Goal: Feedback & Contribution: Submit feedback/report problem

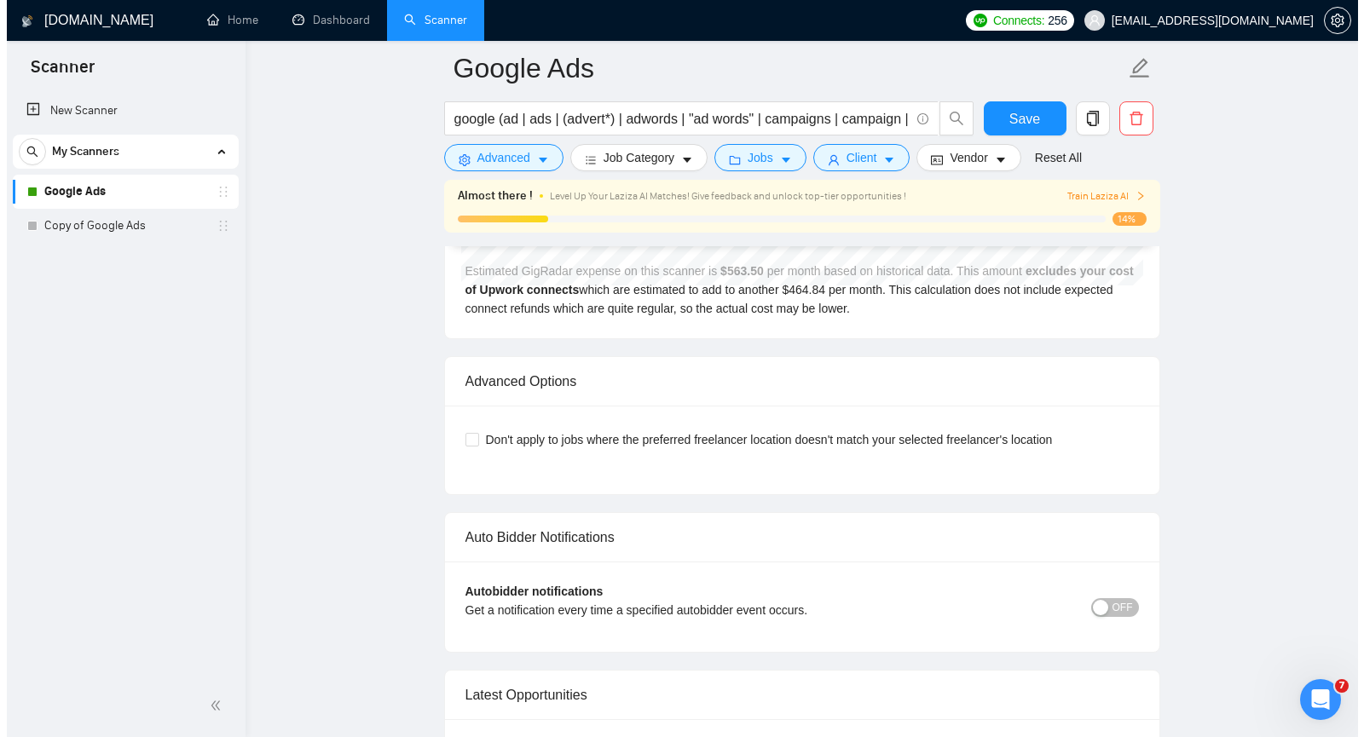
scroll to position [4202, 0]
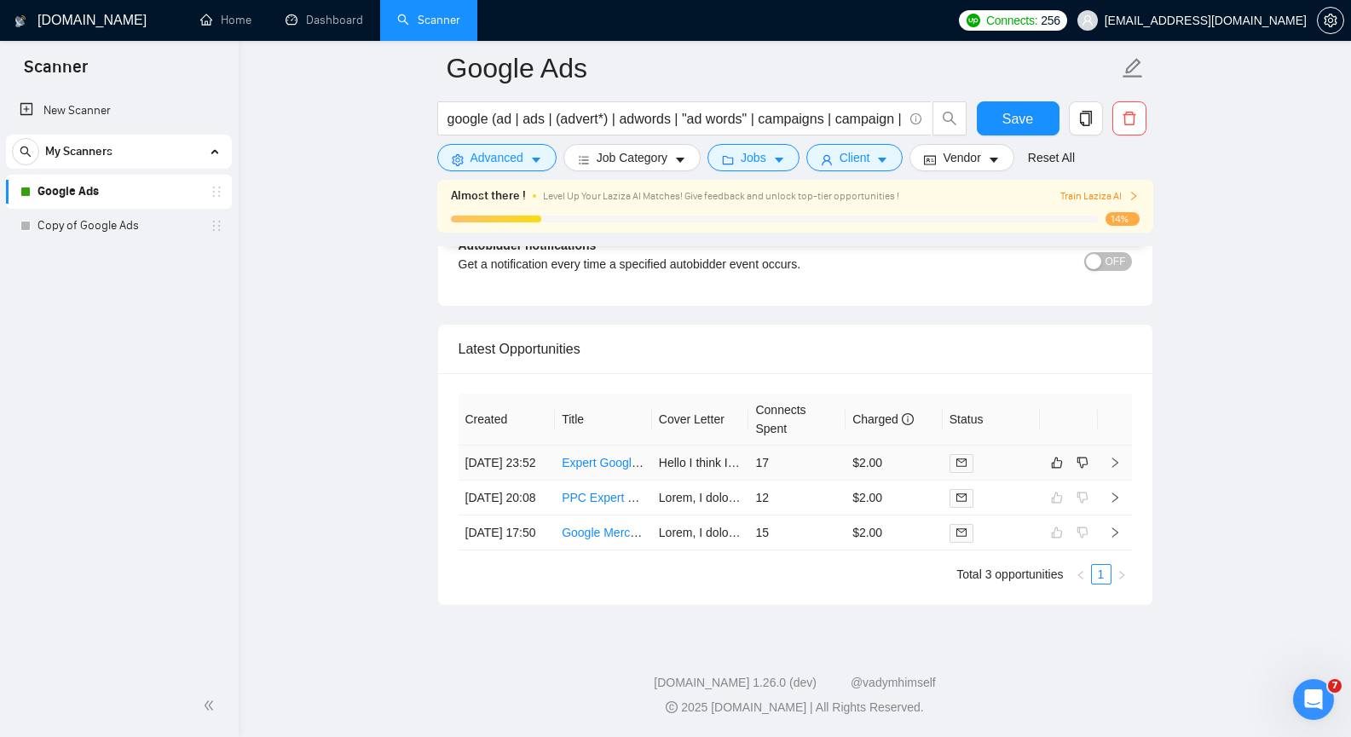
click at [1115, 457] on icon "right" at bounding box center [1115, 463] width 12 height 12
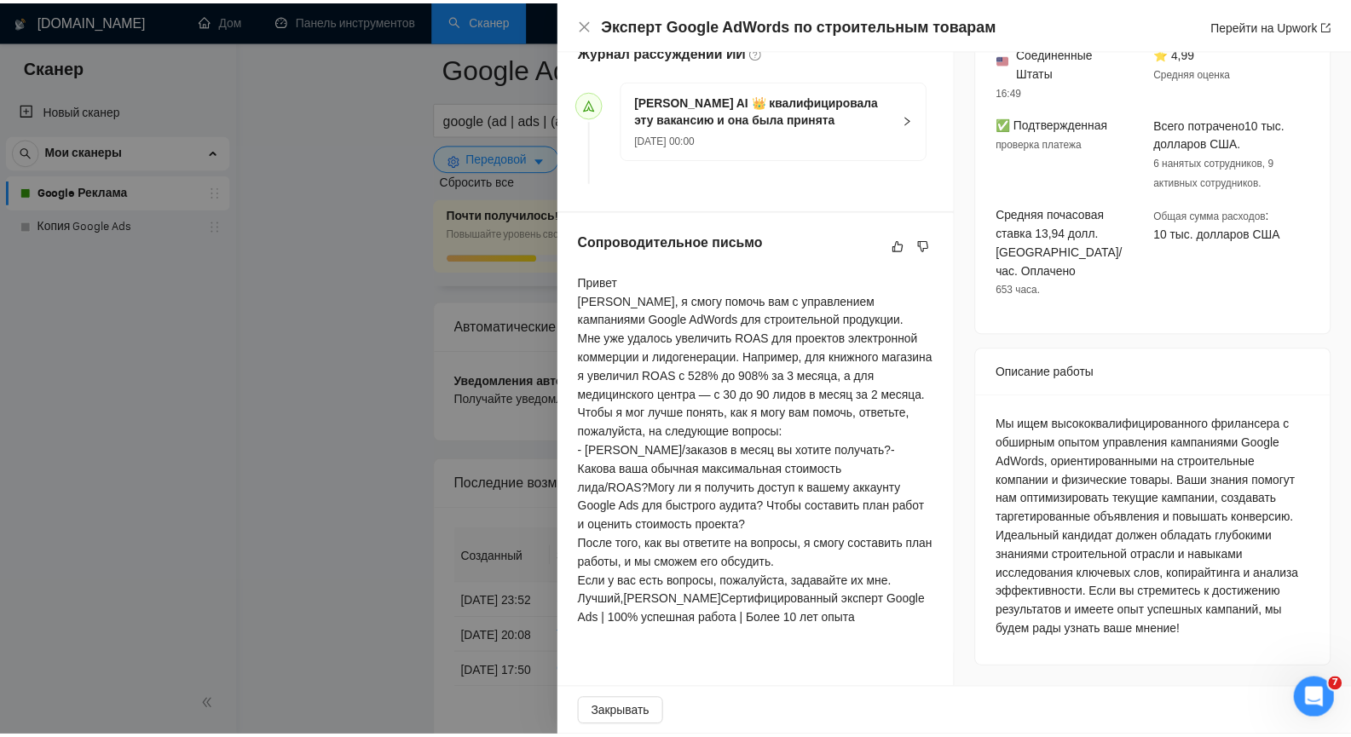
scroll to position [648, 0]
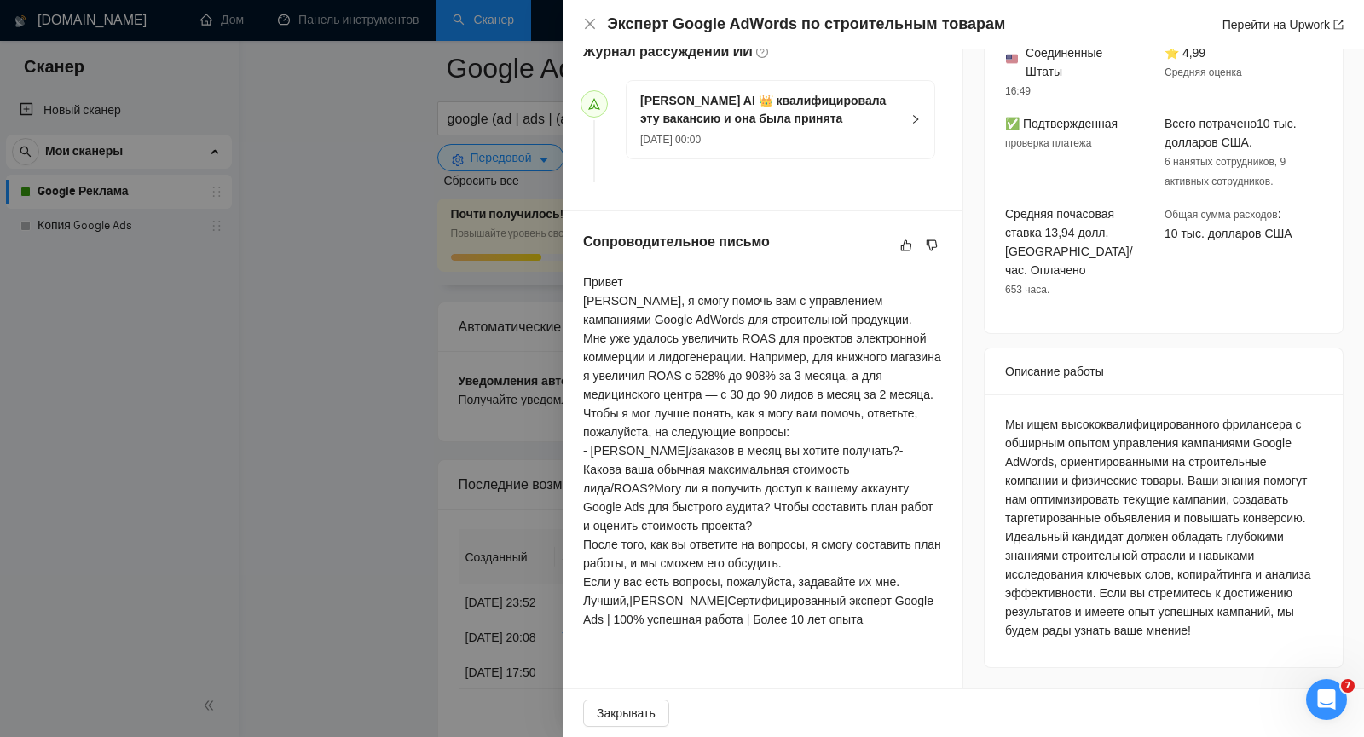
click at [587, 16] on div "Эксперт Google AdWords по строительным товарам Перейти на Upwork" at bounding box center [963, 24] width 761 height 21
click at [594, 23] on icon "закрывать" at bounding box center [590, 24] width 14 height 14
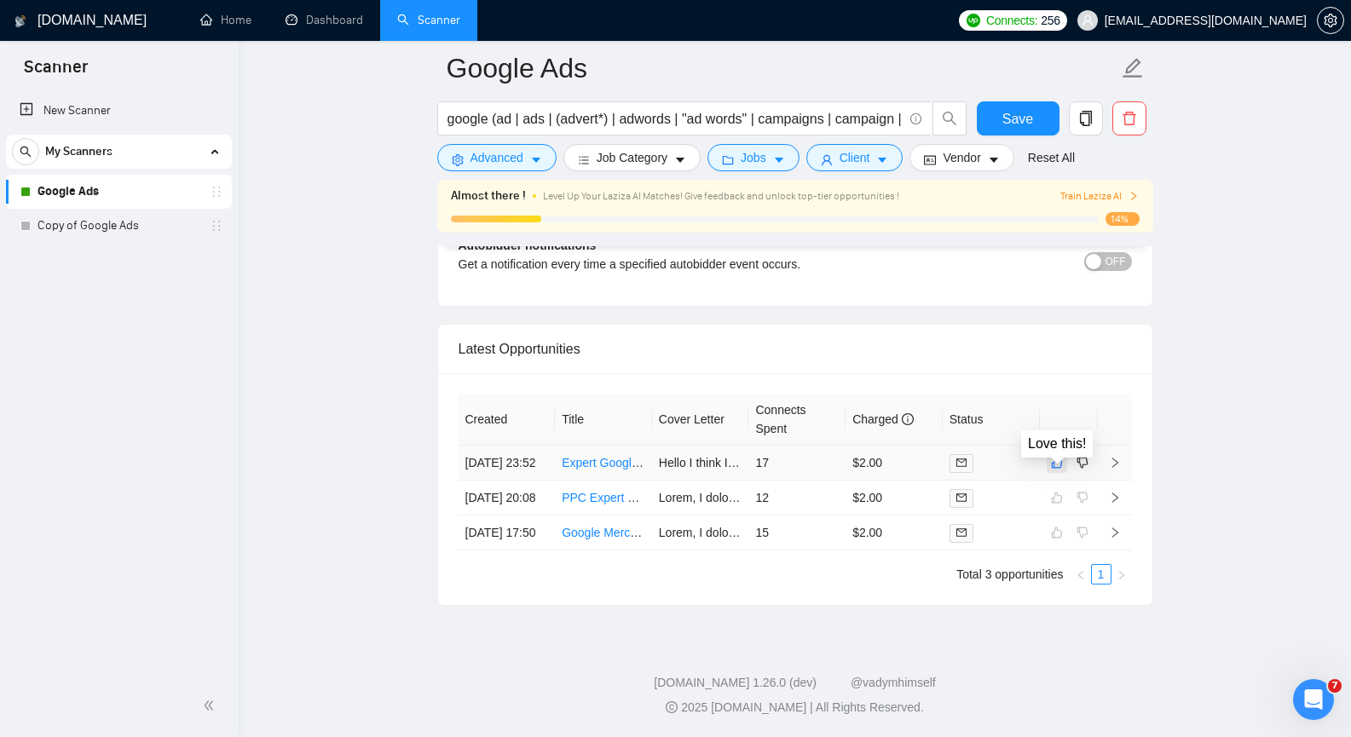
click at [1051, 456] on icon "like" at bounding box center [1057, 463] width 12 height 14
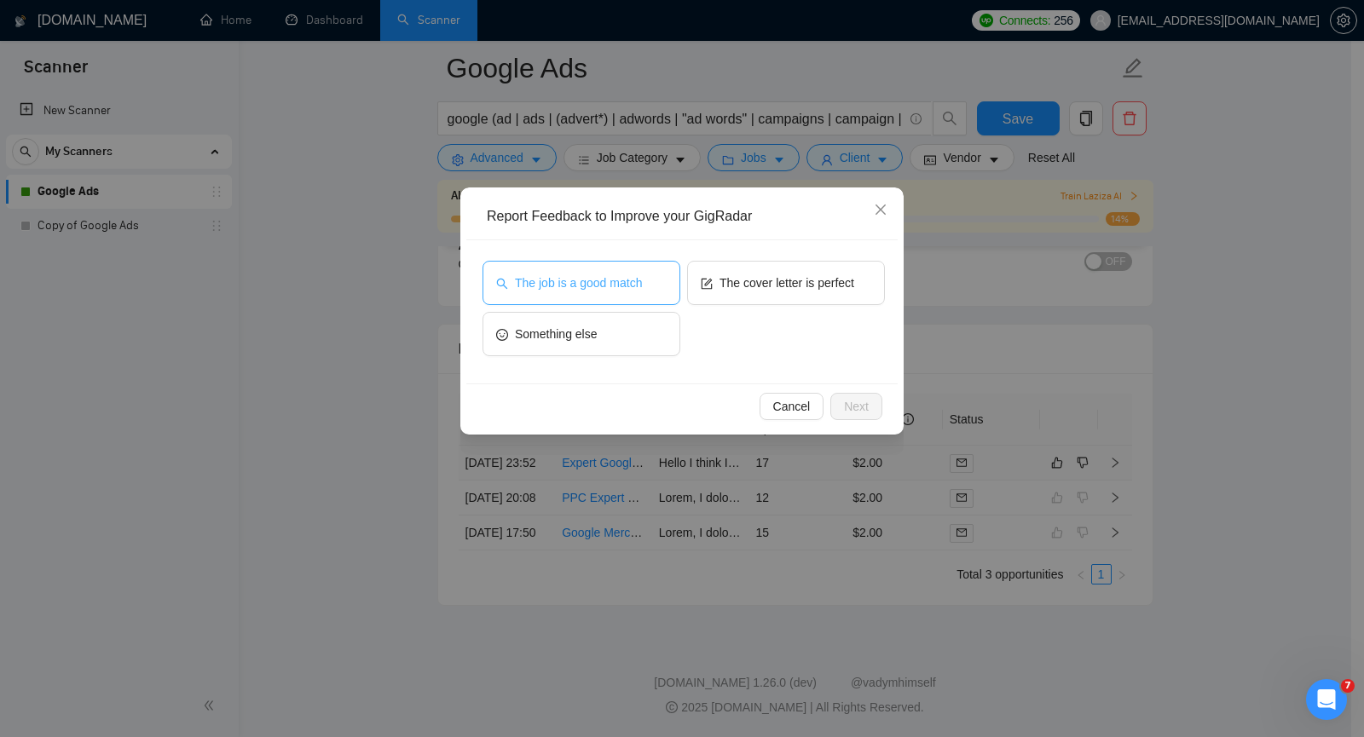
click at [603, 277] on span "The job is a good match" at bounding box center [578, 283] width 127 height 19
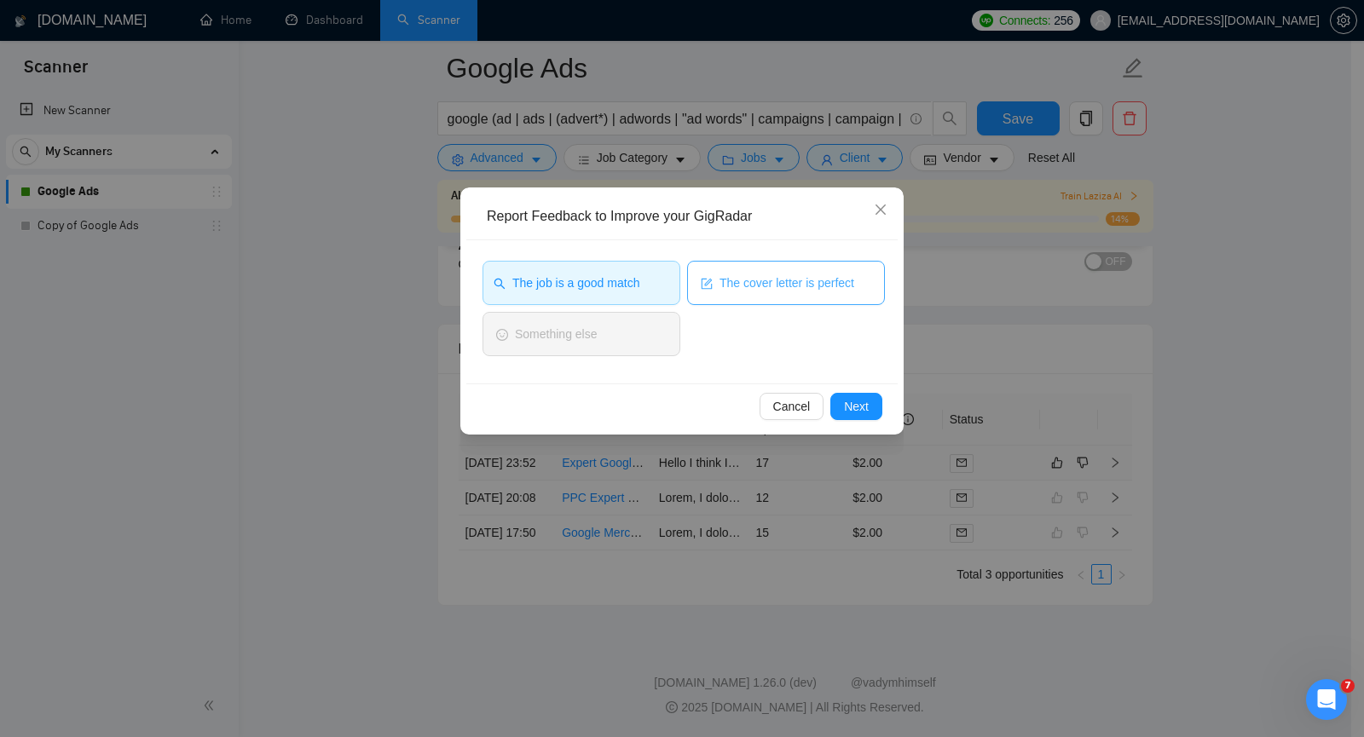
click at [822, 283] on span "The cover letter is perfect" at bounding box center [787, 283] width 135 height 19
click at [813, 285] on span "The cover letter is perfect" at bounding box center [784, 283] width 135 height 19
click at [859, 402] on span "Next" at bounding box center [856, 406] width 25 height 19
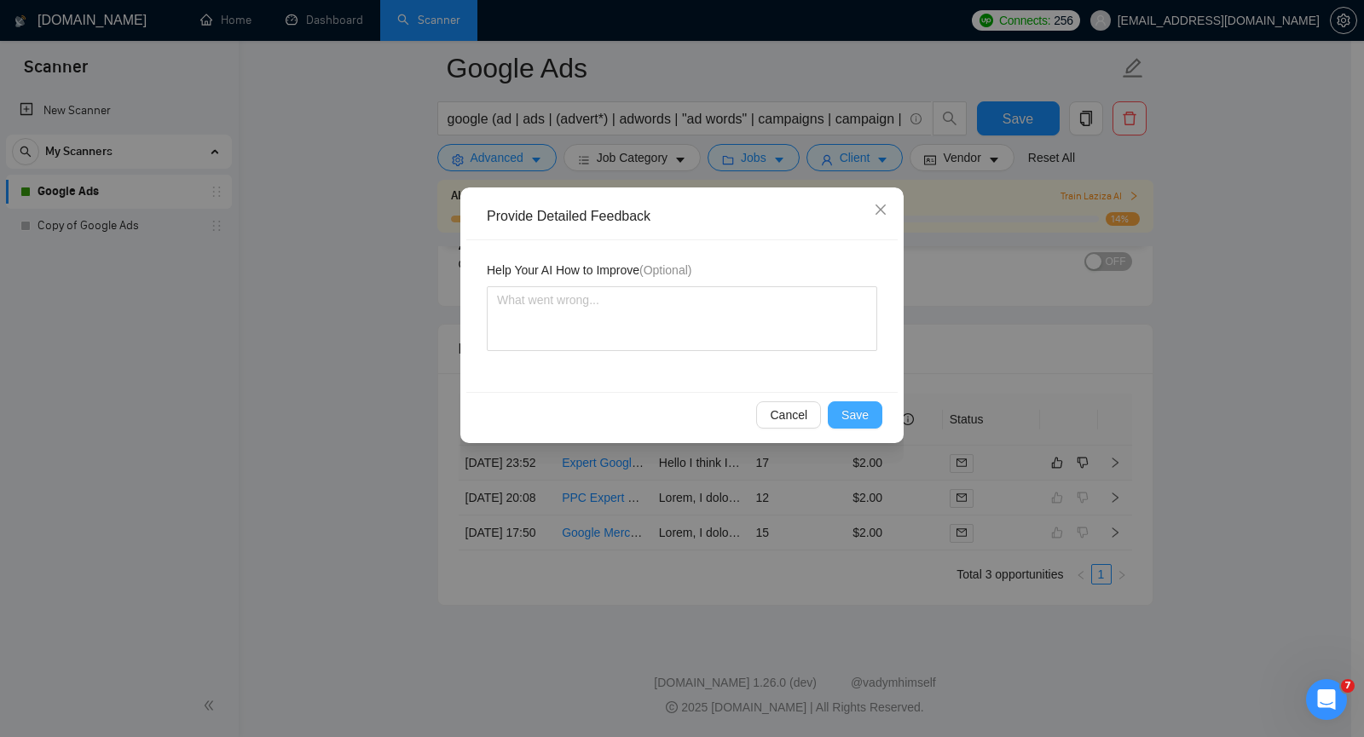
click at [860, 416] on span "Save" at bounding box center [855, 415] width 27 height 19
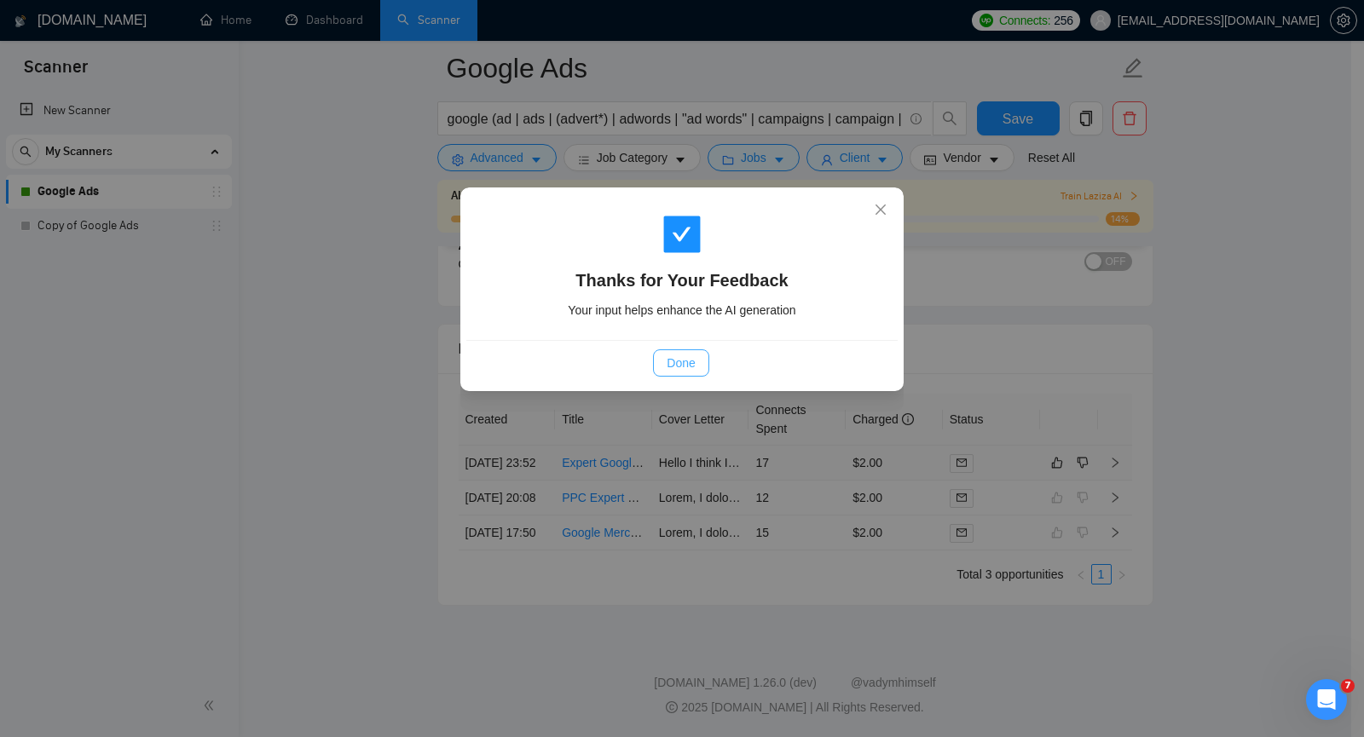
click at [667, 356] on span "Done" at bounding box center [681, 363] width 28 height 19
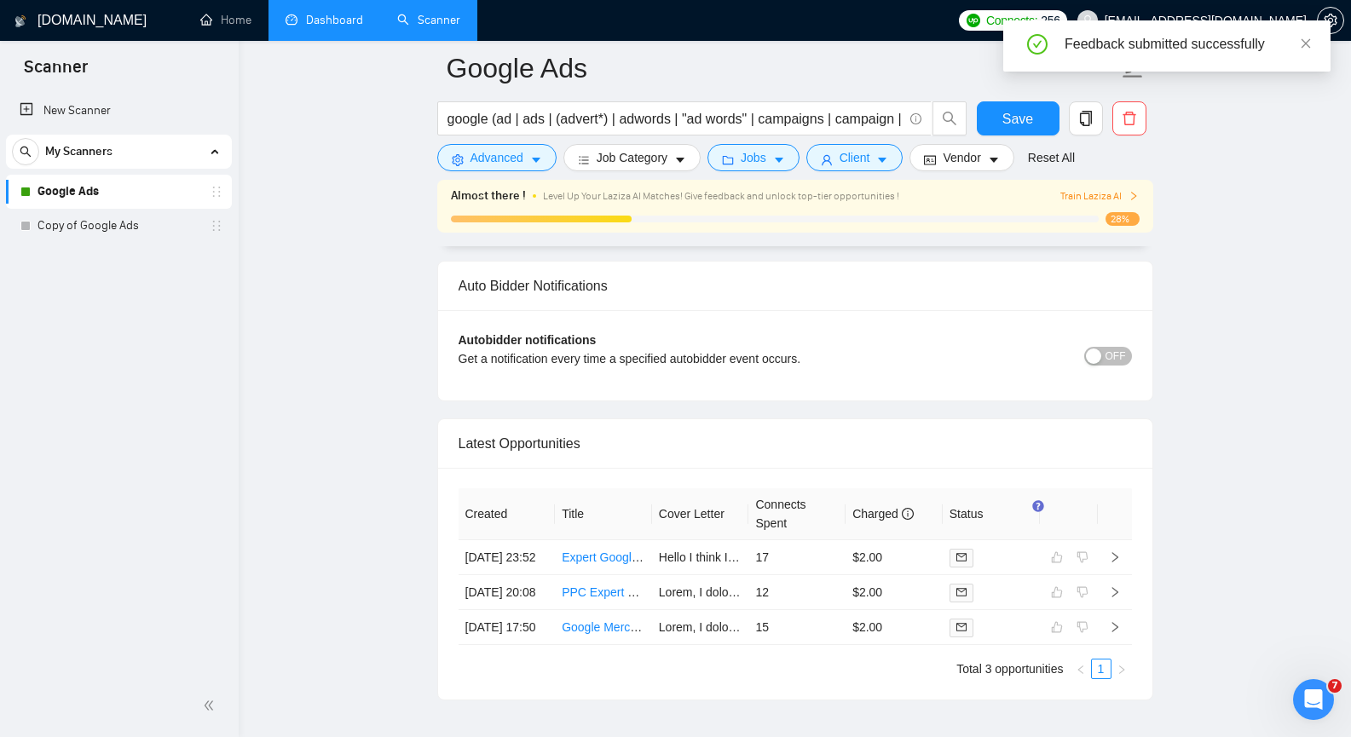
scroll to position [4202, 0]
